Goal: Task Accomplishment & Management: Manage account settings

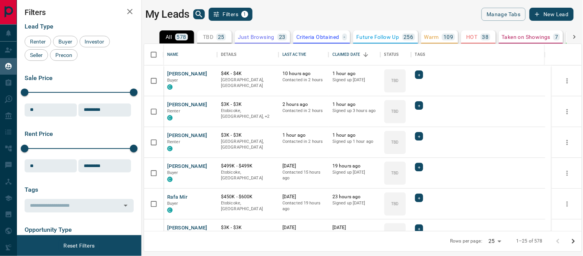
scroll to position [180, 431]
click at [192, 167] on button "[PERSON_NAME]" at bounding box center [187, 166] width 40 height 7
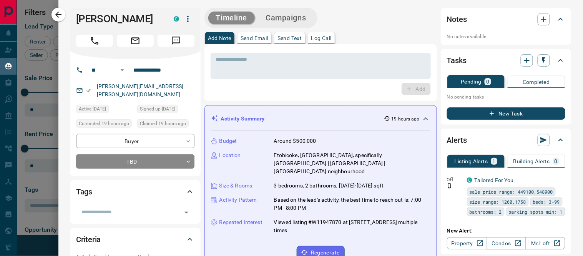
drag, startPoint x: 158, startPoint y: 18, endPoint x: 73, endPoint y: 18, distance: 84.5
drag, startPoint x: 76, startPoint y: 17, endPoint x: 150, endPoint y: 17, distance: 74.5
click at [156, 17] on h1 "[PERSON_NAME]" at bounding box center [119, 19] width 86 height 12
click at [280, 88] on div "Add" at bounding box center [321, 89] width 220 height 12
click at [294, 64] on textarea at bounding box center [320, 66] width 209 height 20
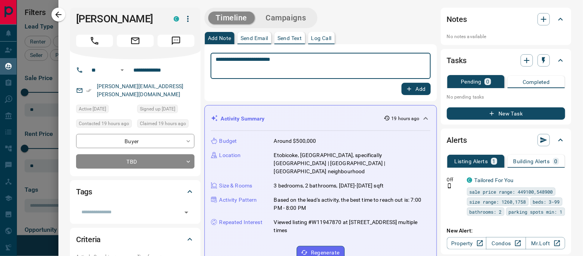
type textarea "**********"
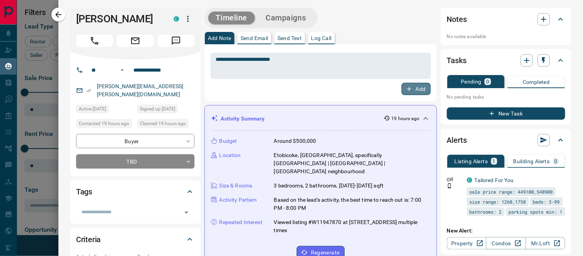
click at [408, 88] on button "Add" at bounding box center [416, 89] width 29 height 12
click at [493, 242] on link "Condos" at bounding box center [506, 243] width 40 height 12
